Goal: Task Accomplishment & Management: Manage account settings

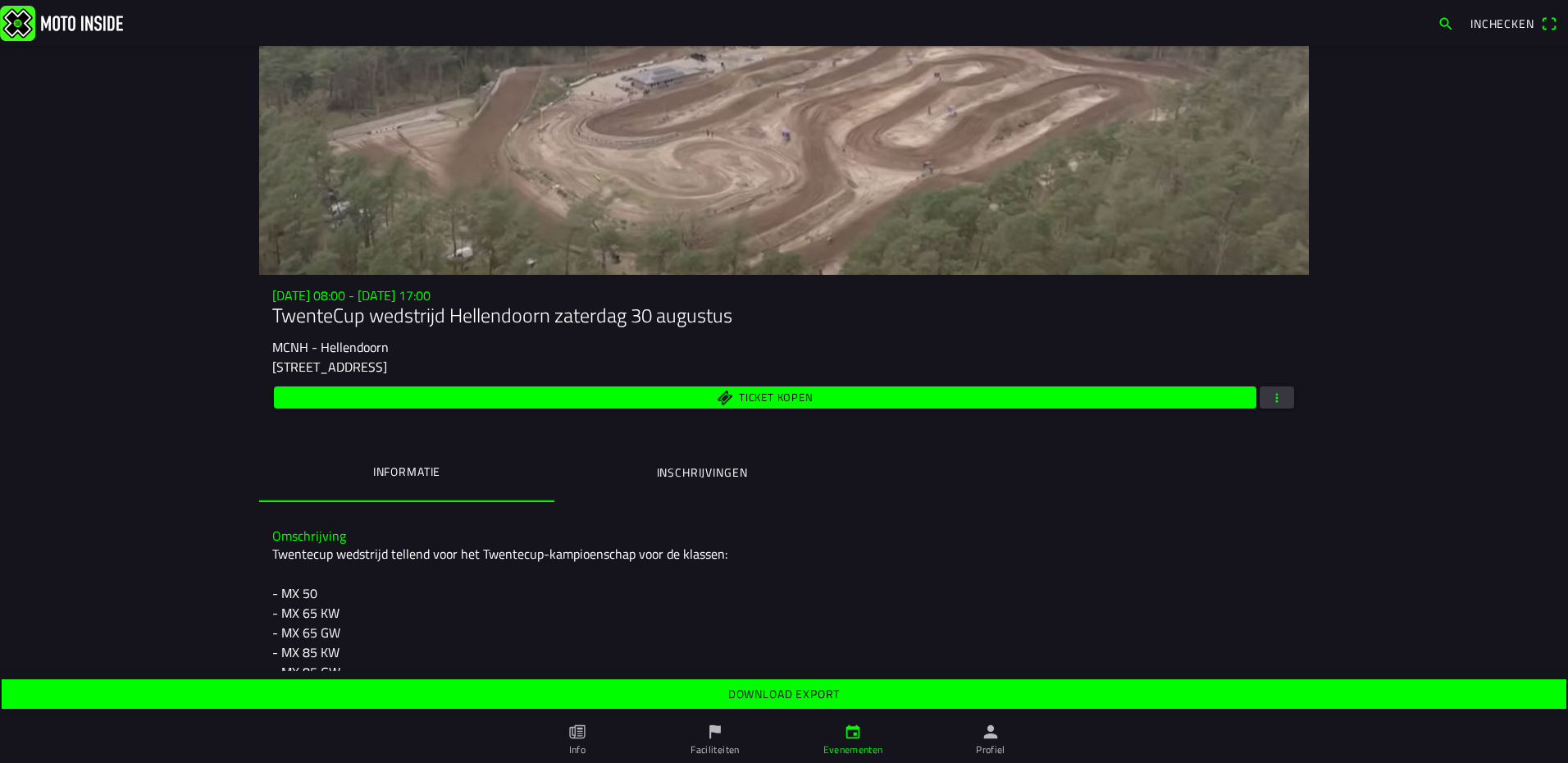
click at [1020, 538] on h3 "Omschrijving" at bounding box center [784, 536] width 1024 height 16
click at [1281, 397] on button "button" at bounding box center [1277, 398] width 35 height 23
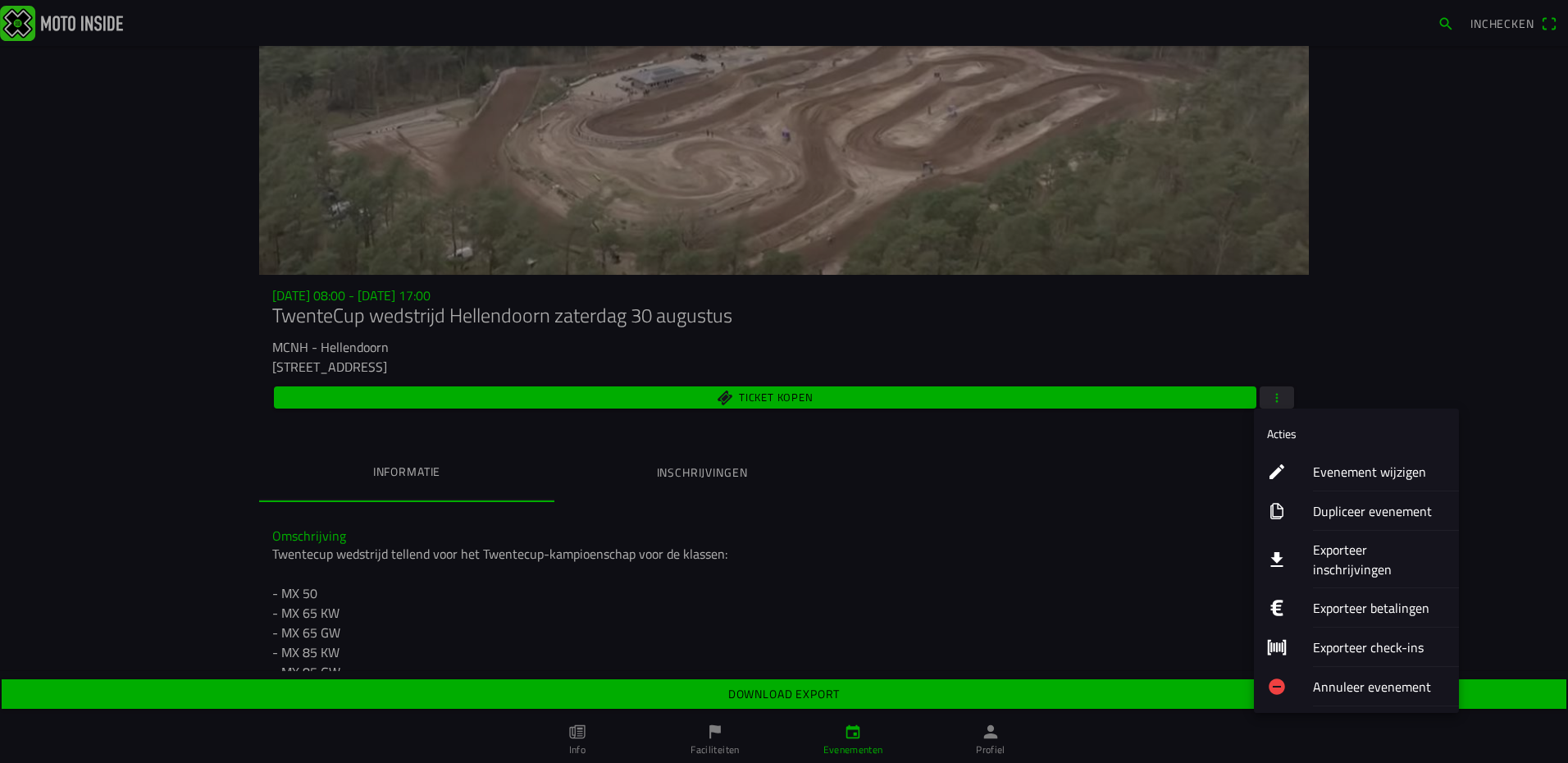
click at [1353, 470] on ion-label "Evenement wijzigen" at bounding box center [1379, 471] width 133 height 20
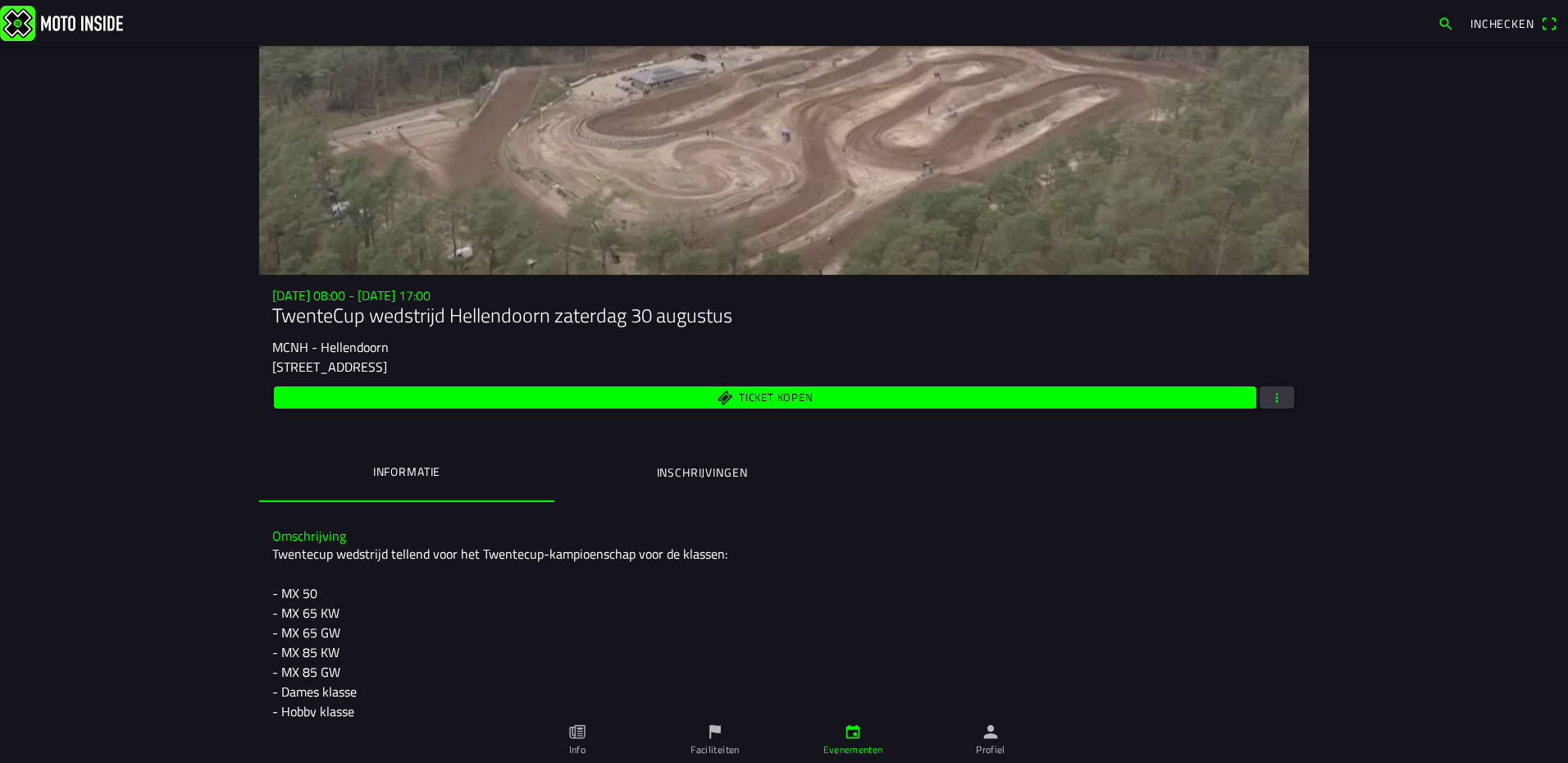
click at [1281, 399] on button "button" at bounding box center [1277, 398] width 35 height 23
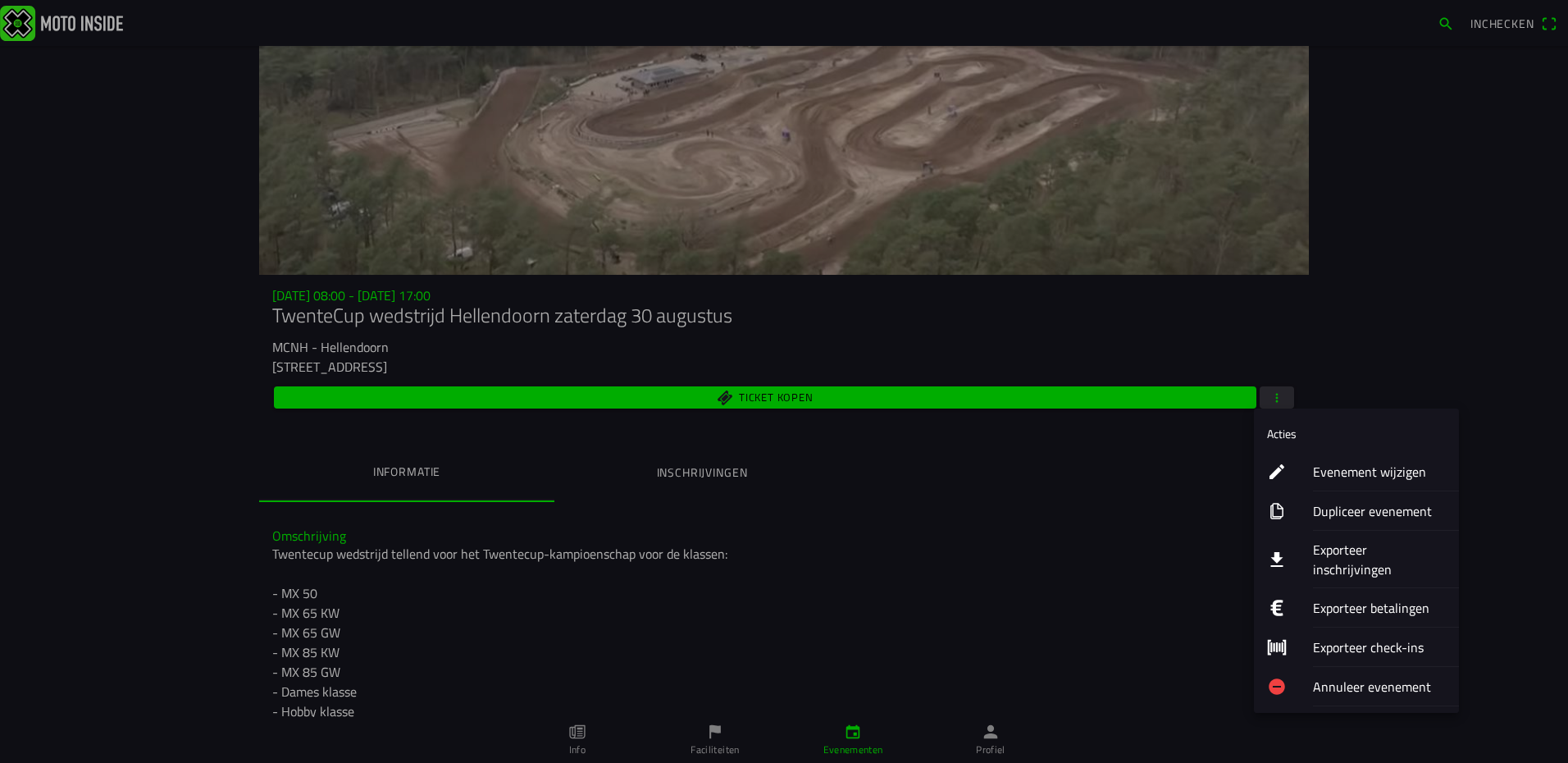
click at [1366, 553] on ion-label "Exporteer inschrijvingen" at bounding box center [1379, 560] width 133 height 40
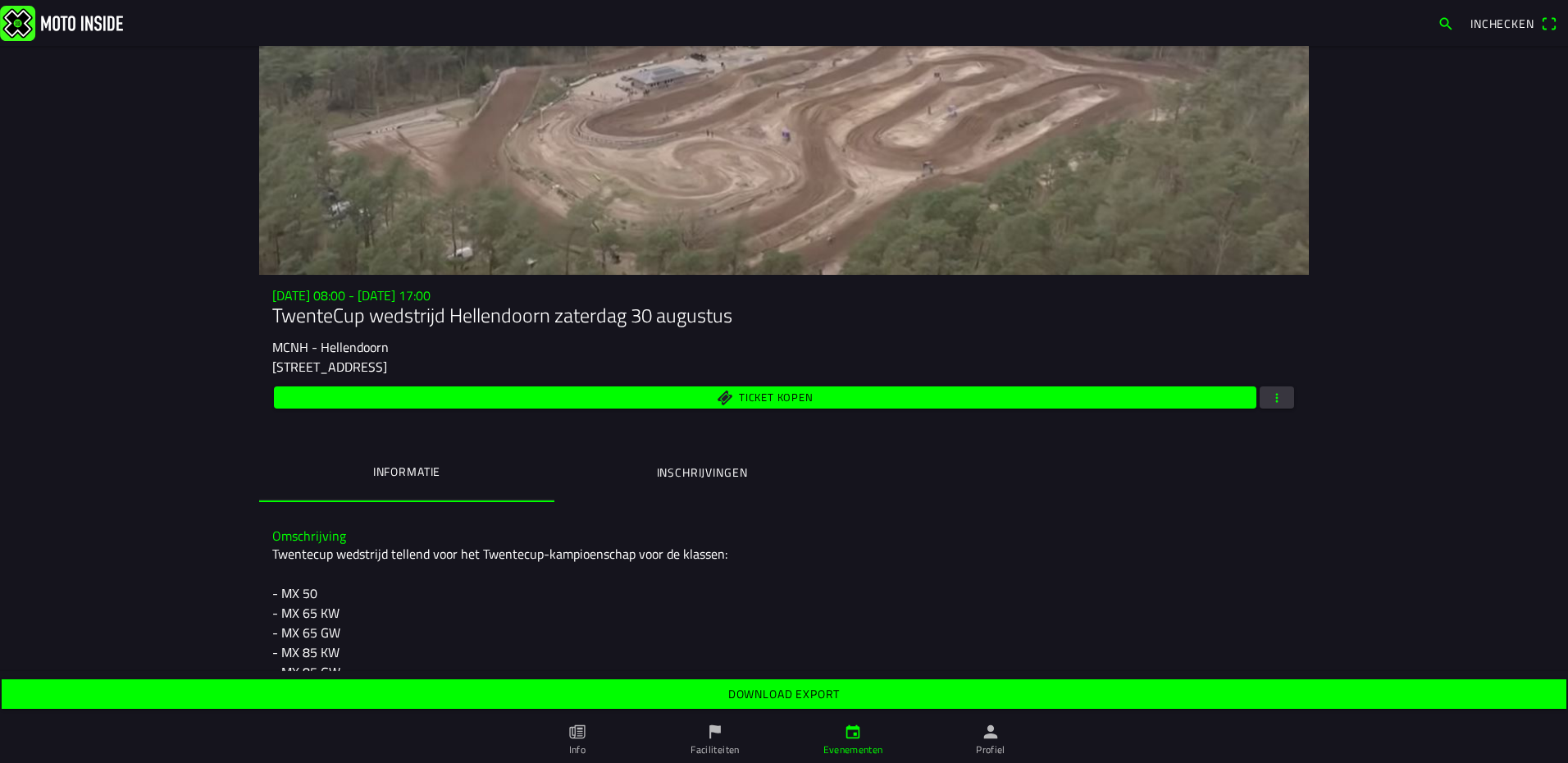
drag, startPoint x: 807, startPoint y: 691, endPoint x: 813, endPoint y: 680, distance: 12.5
click at [0, 0] on slot "Download export" at bounding box center [0, 0] width 0 height 0
